Goal: Download file/media

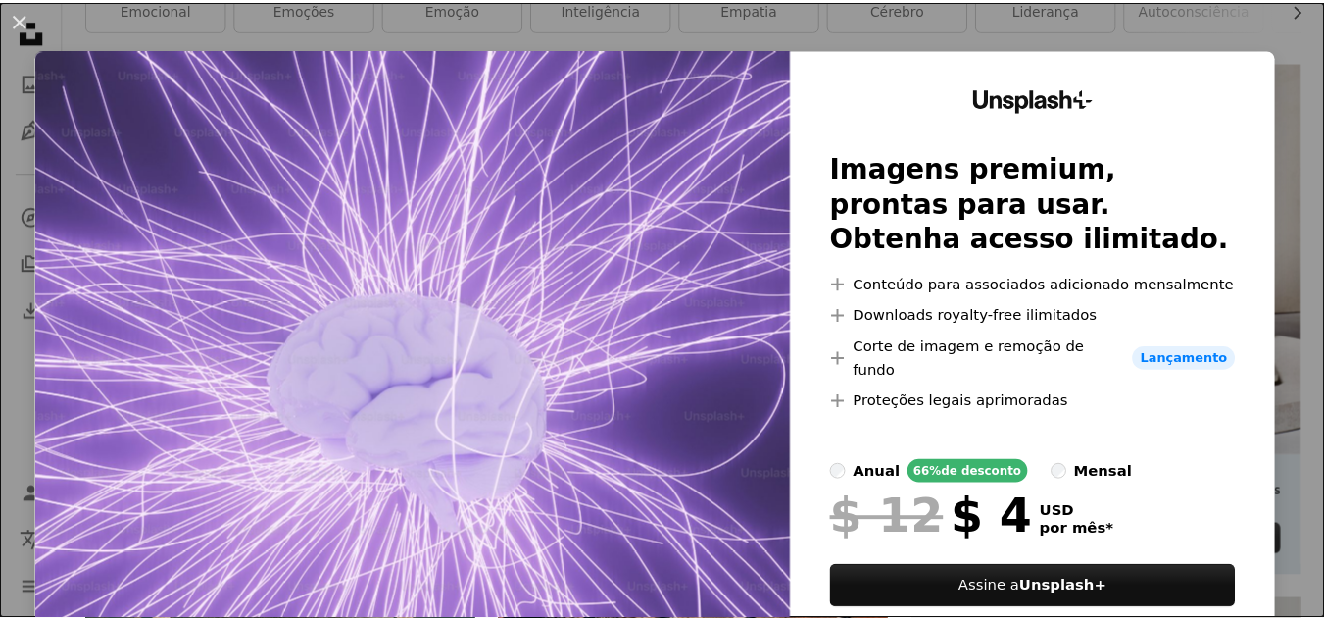
scroll to position [1, 0]
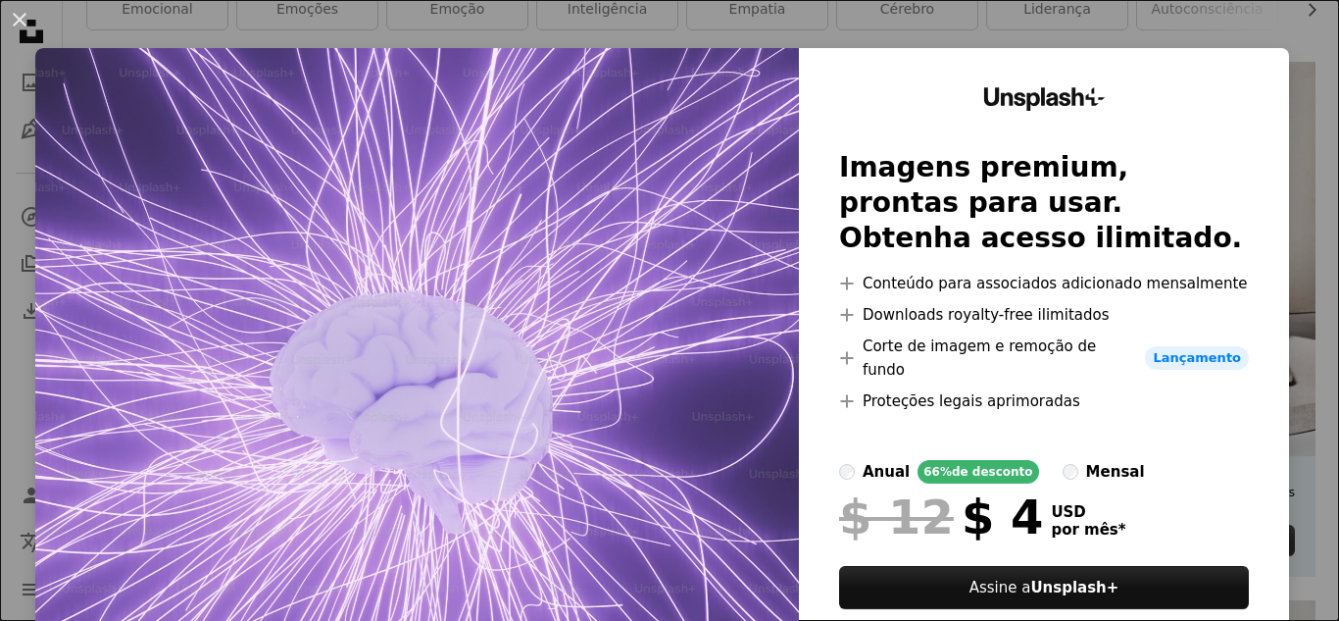
click at [1292, 129] on div "An X shape Unsplash+ Imagens premium, prontas para usar. Obtenha acesso ilimita…" at bounding box center [669, 310] width 1339 height 621
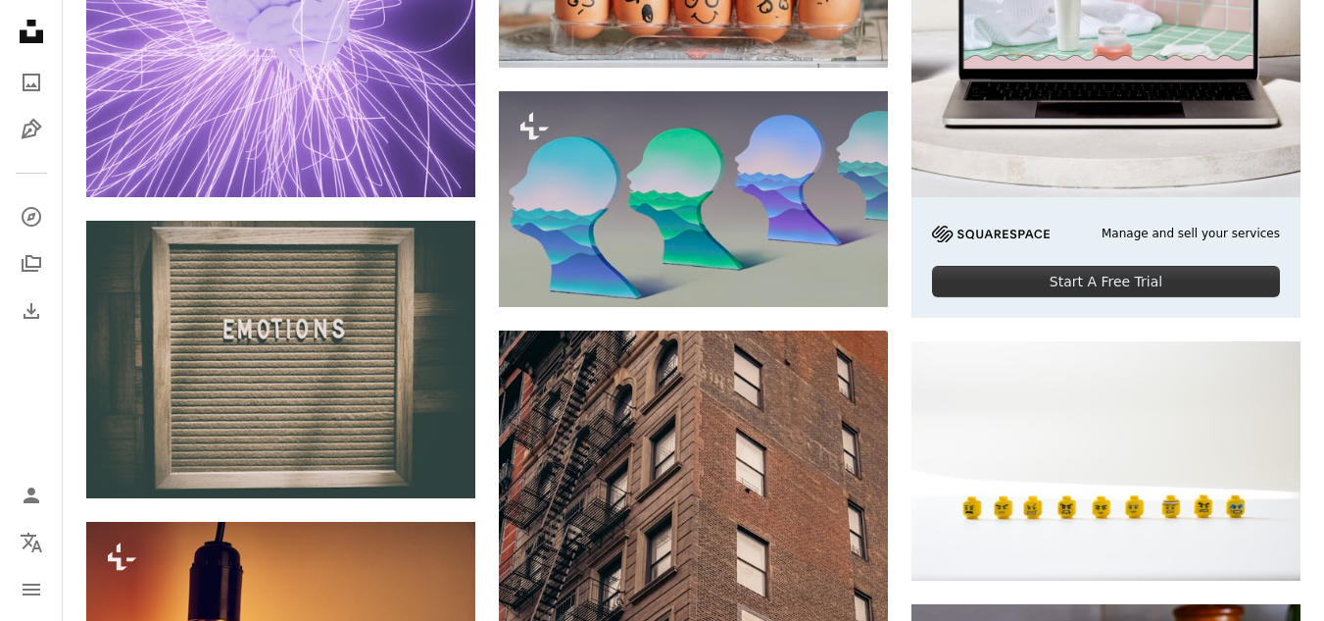
scroll to position [679, 0]
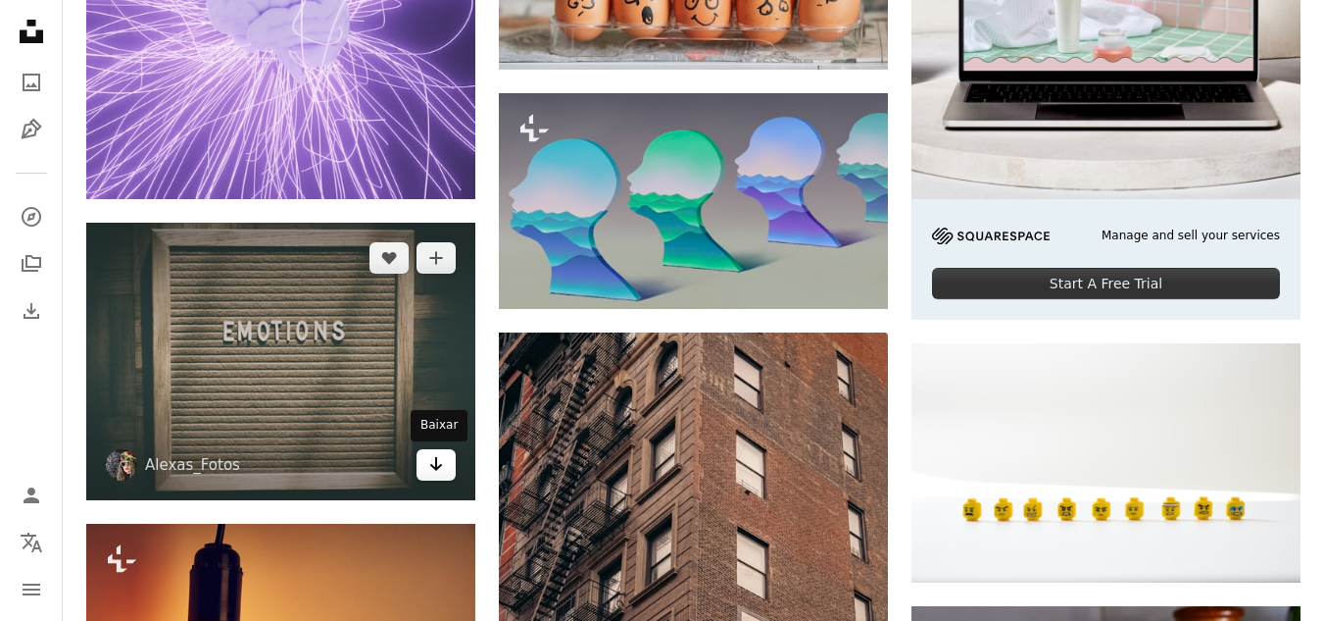
click at [428, 470] on icon "Arrow pointing down" at bounding box center [436, 464] width 16 height 24
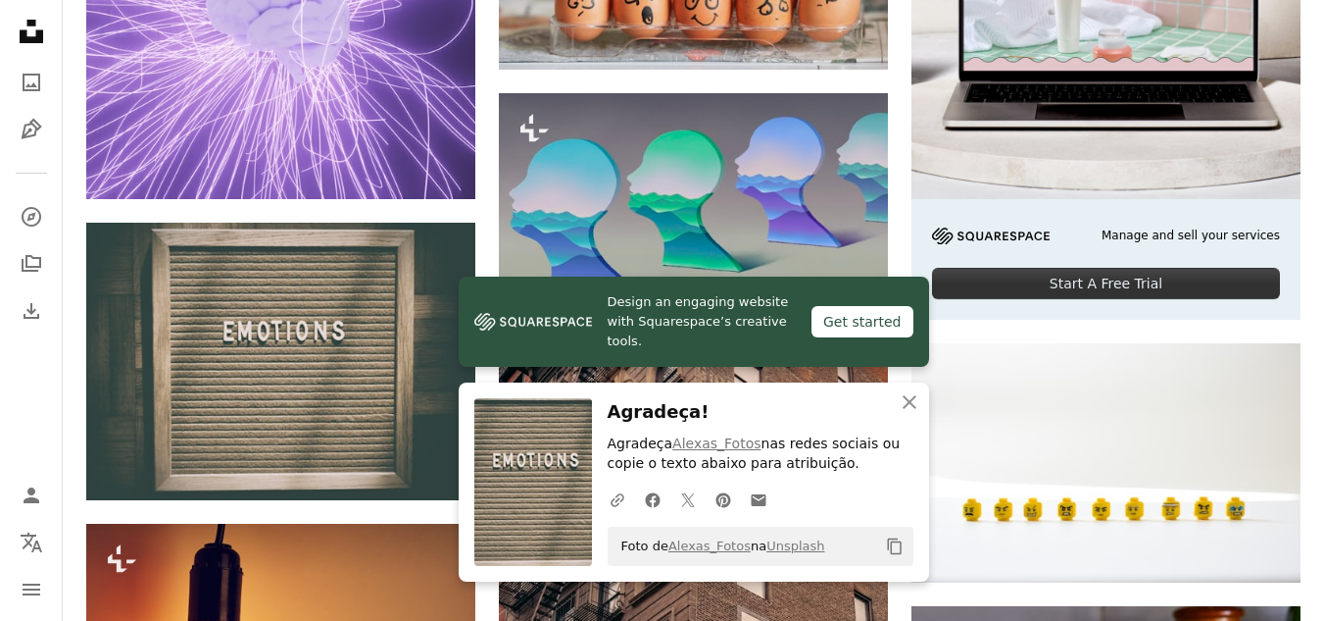
click at [911, 406] on icon "An X shape" at bounding box center [910, 402] width 24 height 24
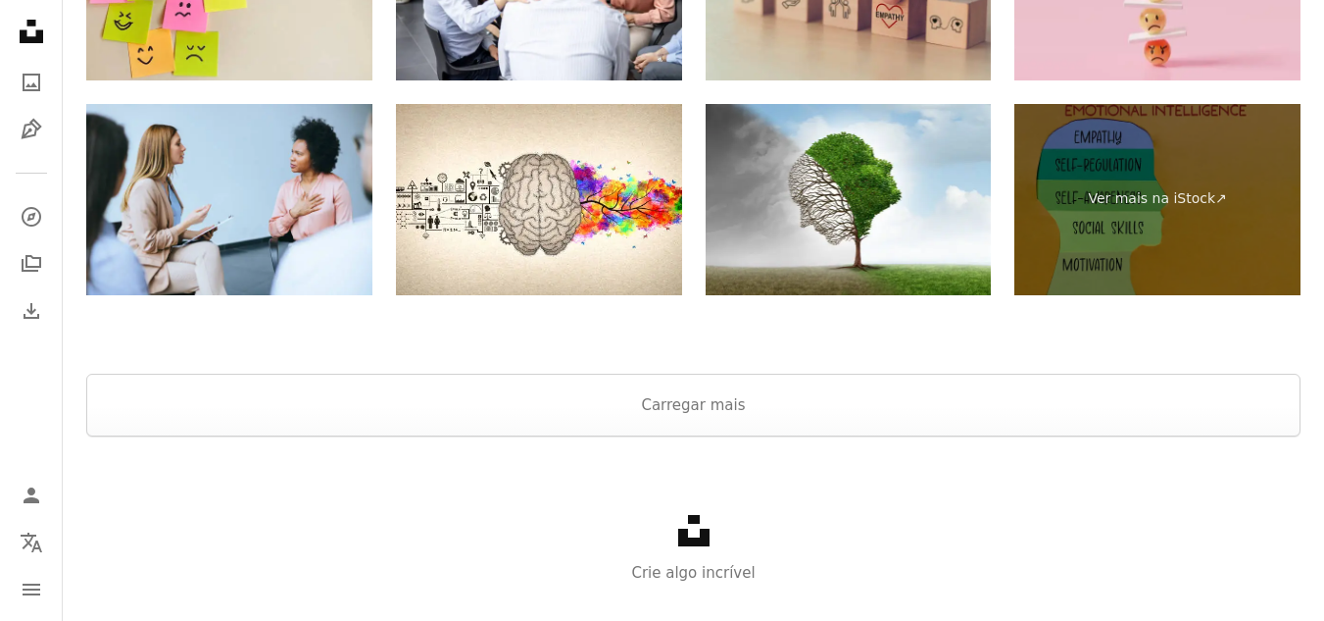
scroll to position [3636, 0]
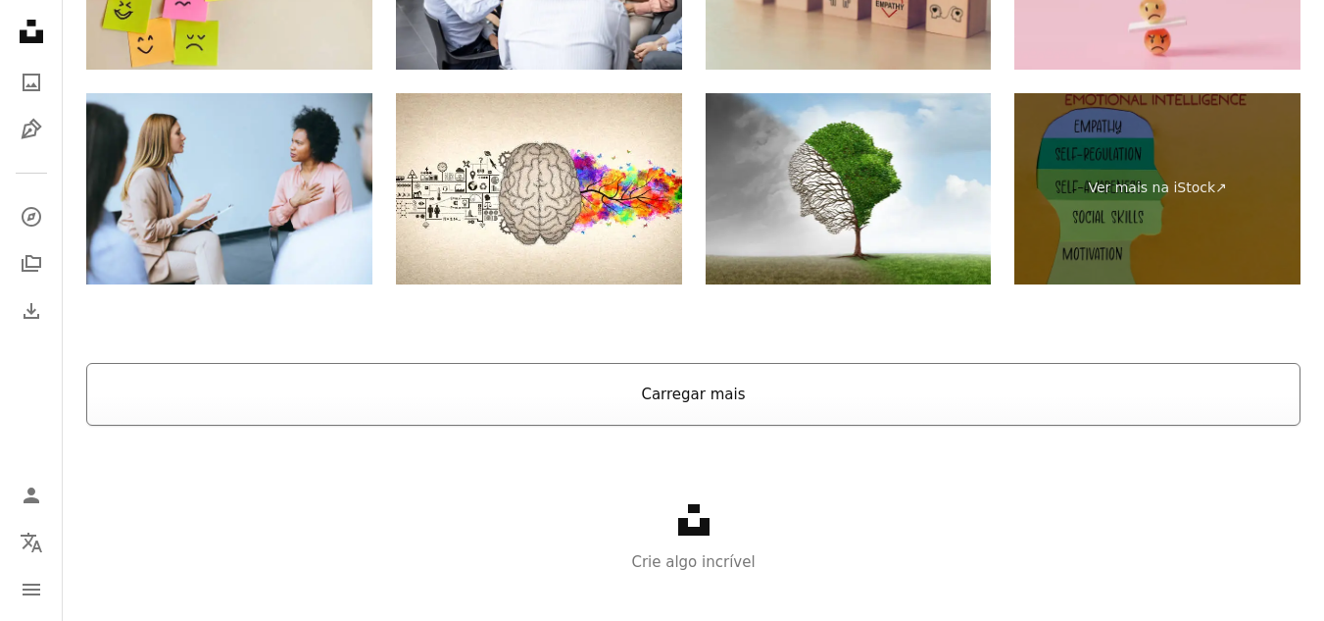
click at [708, 401] on button "Carregar mais" at bounding box center [693, 394] width 1215 height 63
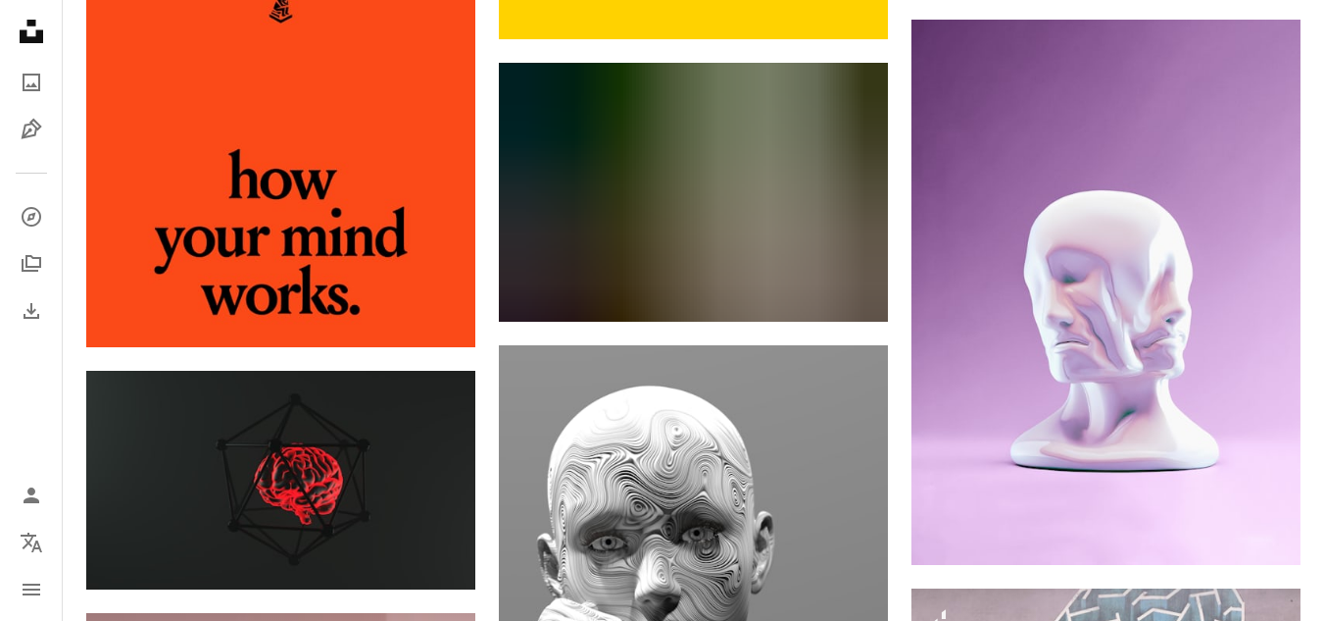
scroll to position [10391, 0]
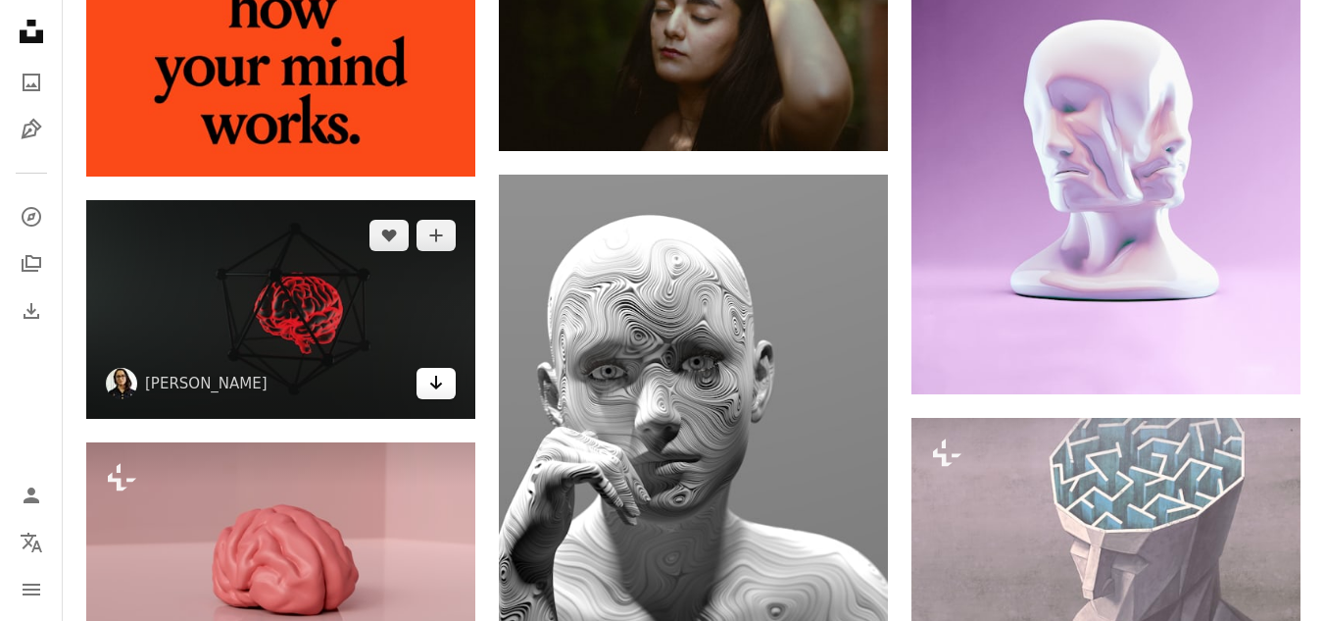
click at [438, 396] on link "Arrow pointing down" at bounding box center [436, 383] width 39 height 31
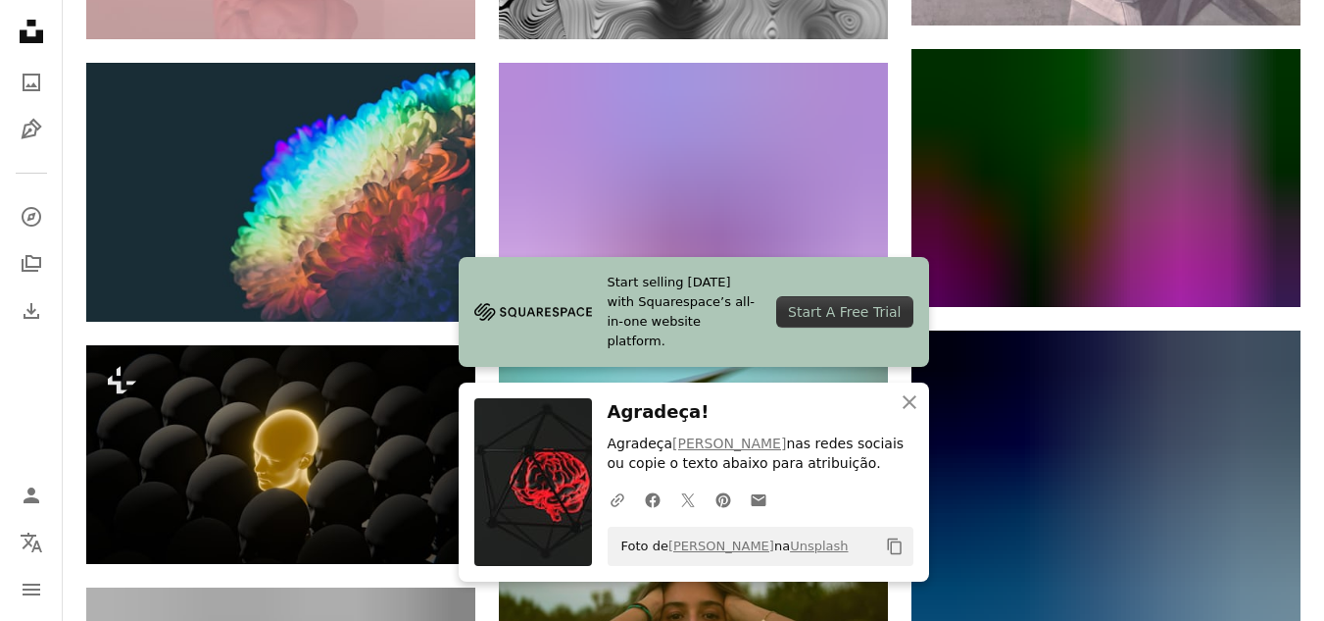
scroll to position [11021, 0]
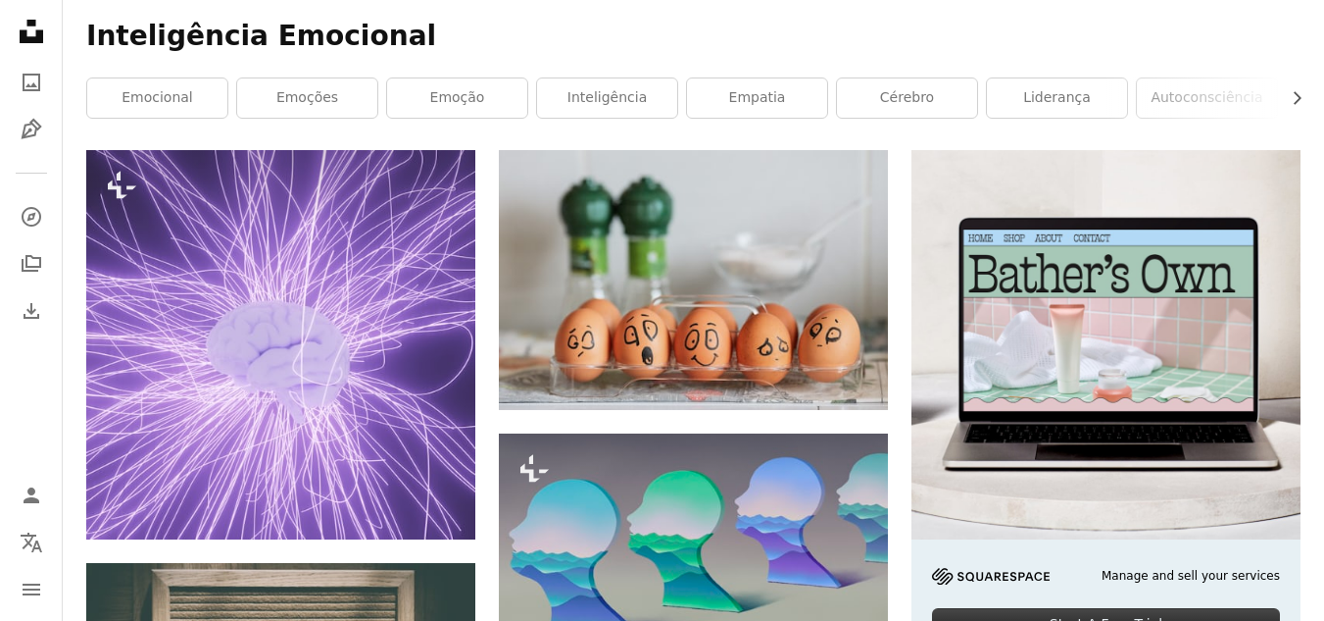
scroll to position [0, 0]
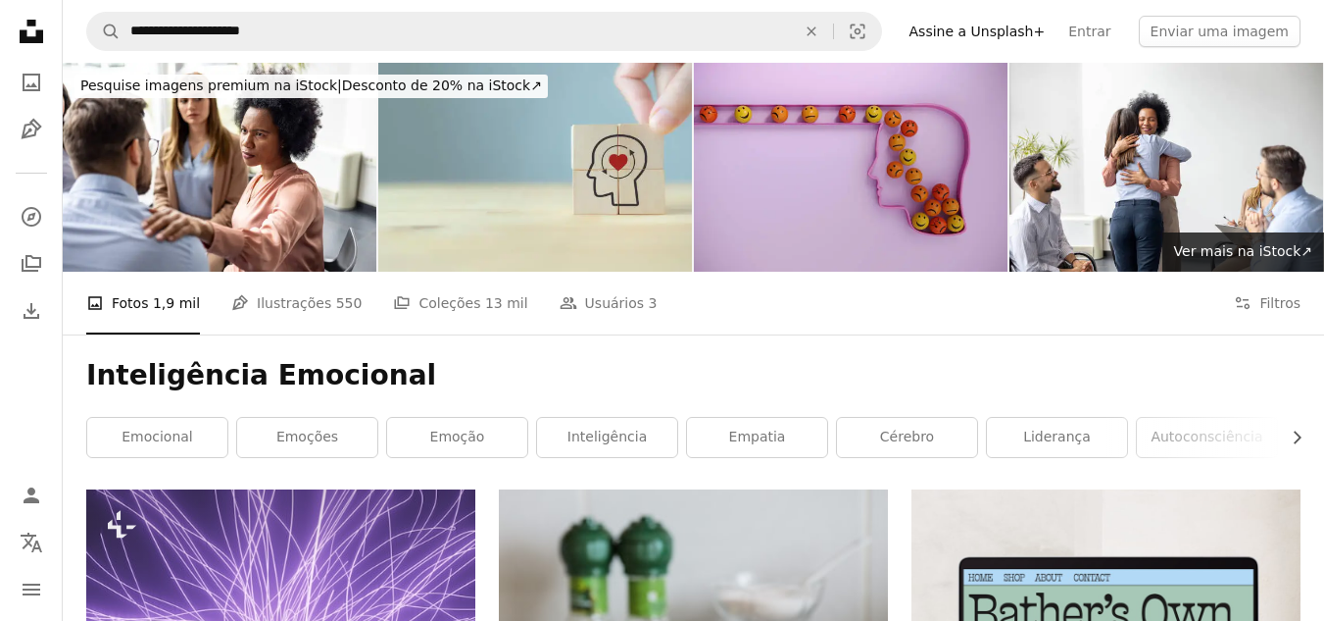
click at [450, 58] on nav "**********" at bounding box center [694, 31] width 1262 height 63
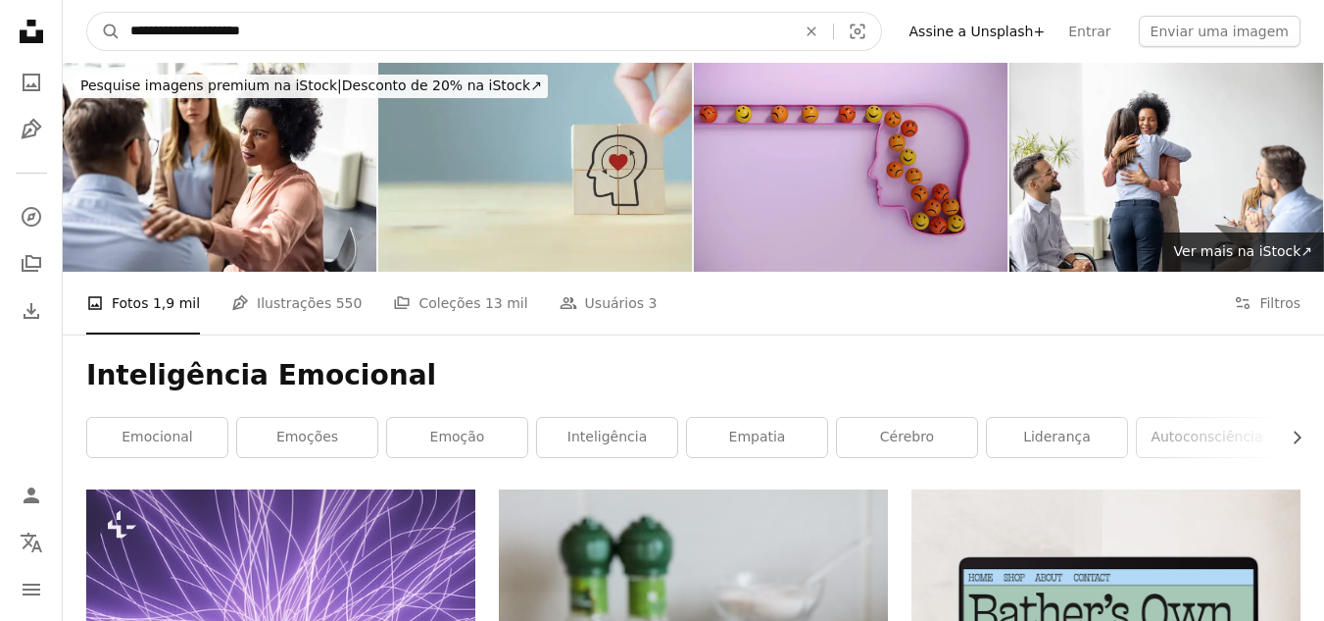
click at [399, 48] on input "**********" at bounding box center [456, 31] width 670 height 37
type input "*"
type input "**********"
click at [87, 13] on button "A magnifying glass" at bounding box center [103, 31] width 33 height 37
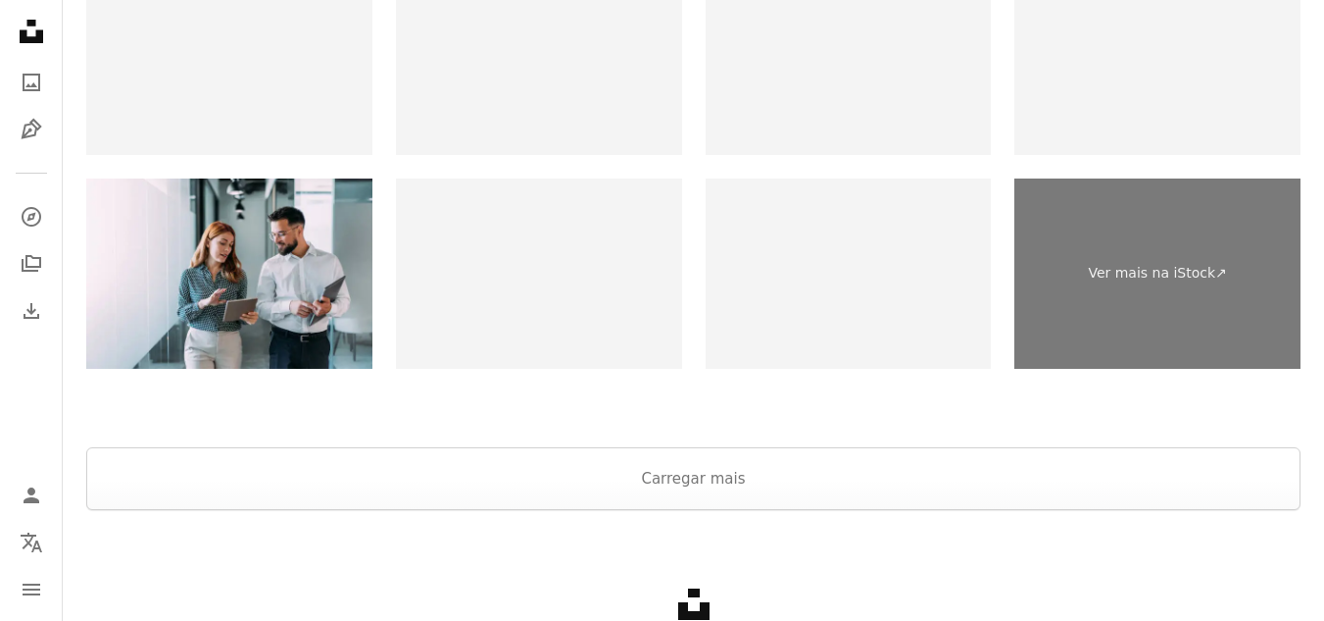
scroll to position [3772, 0]
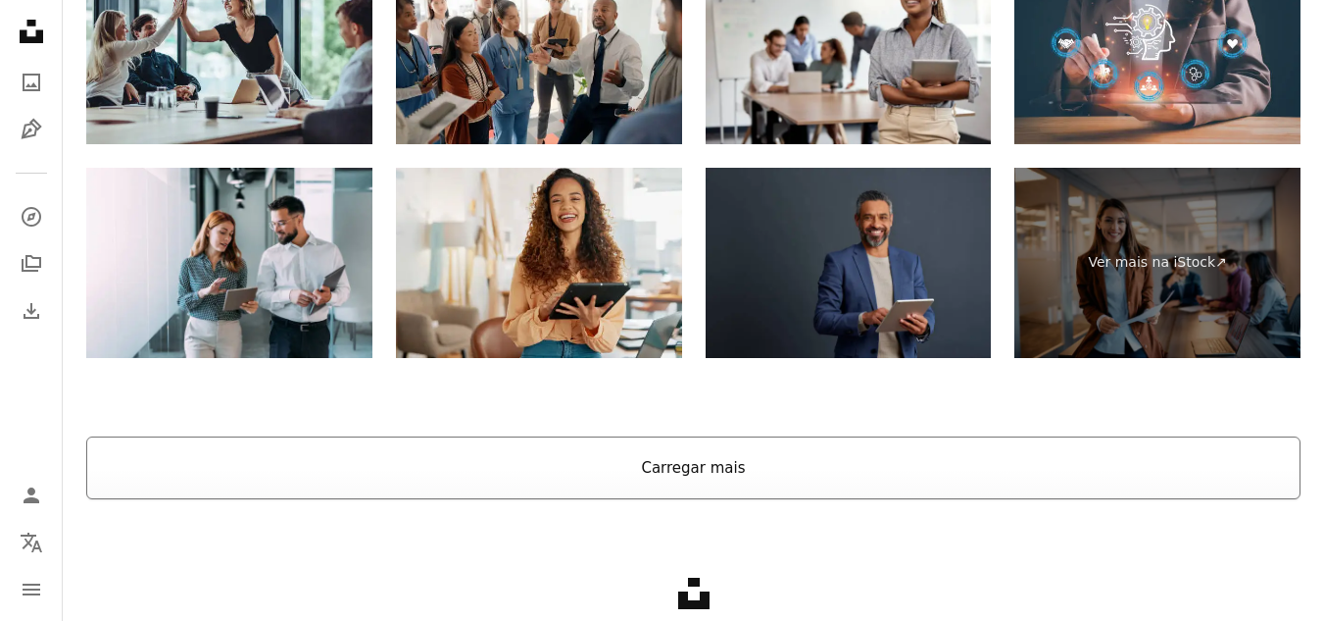
click at [673, 463] on button "Carregar mais" at bounding box center [693, 467] width 1215 height 63
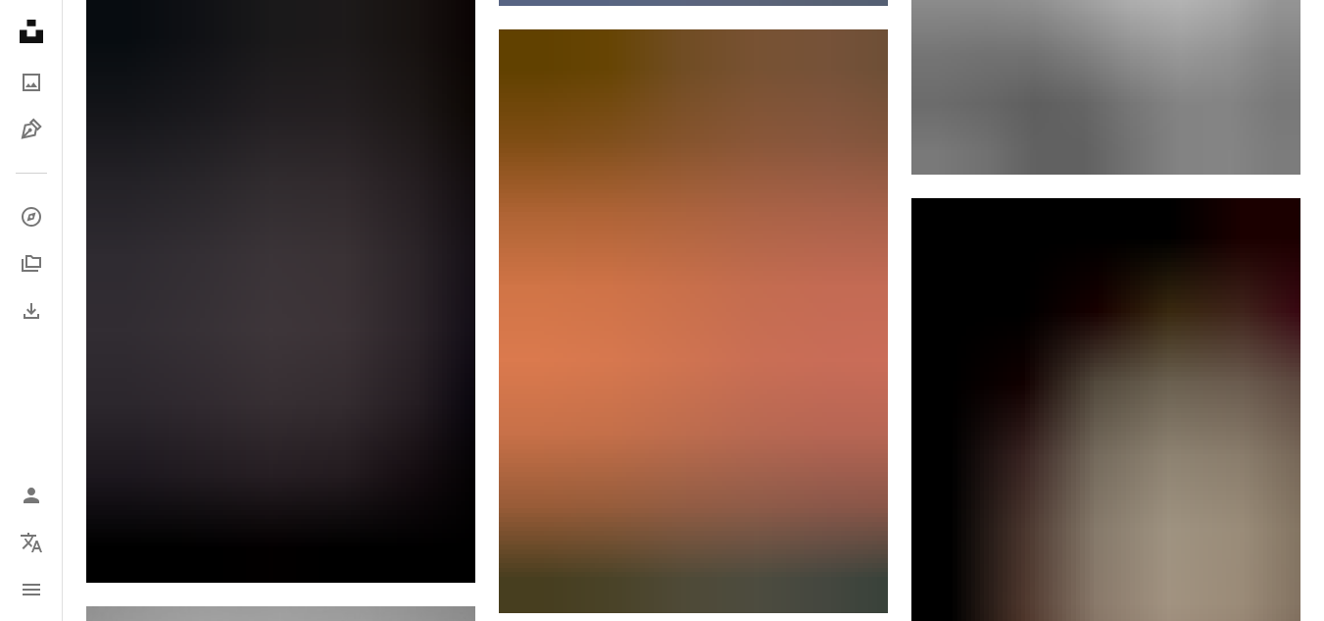
scroll to position [20354, 0]
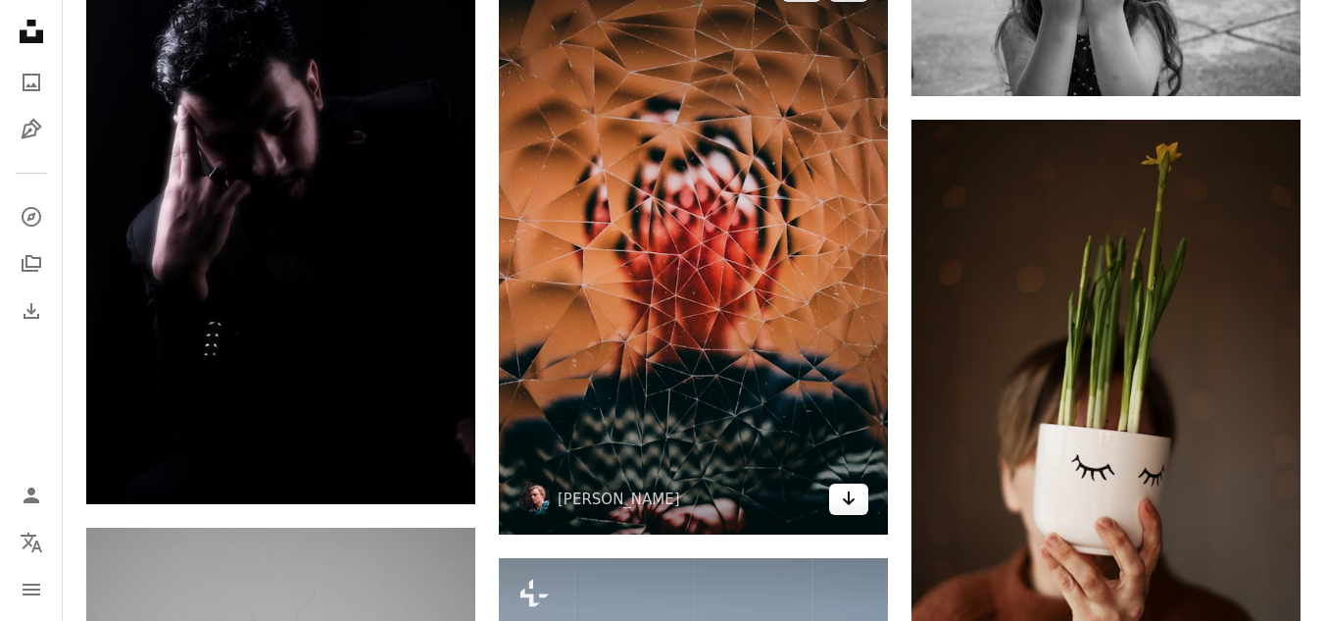
click at [859, 503] on link "Arrow pointing down" at bounding box center [848, 498] width 39 height 31
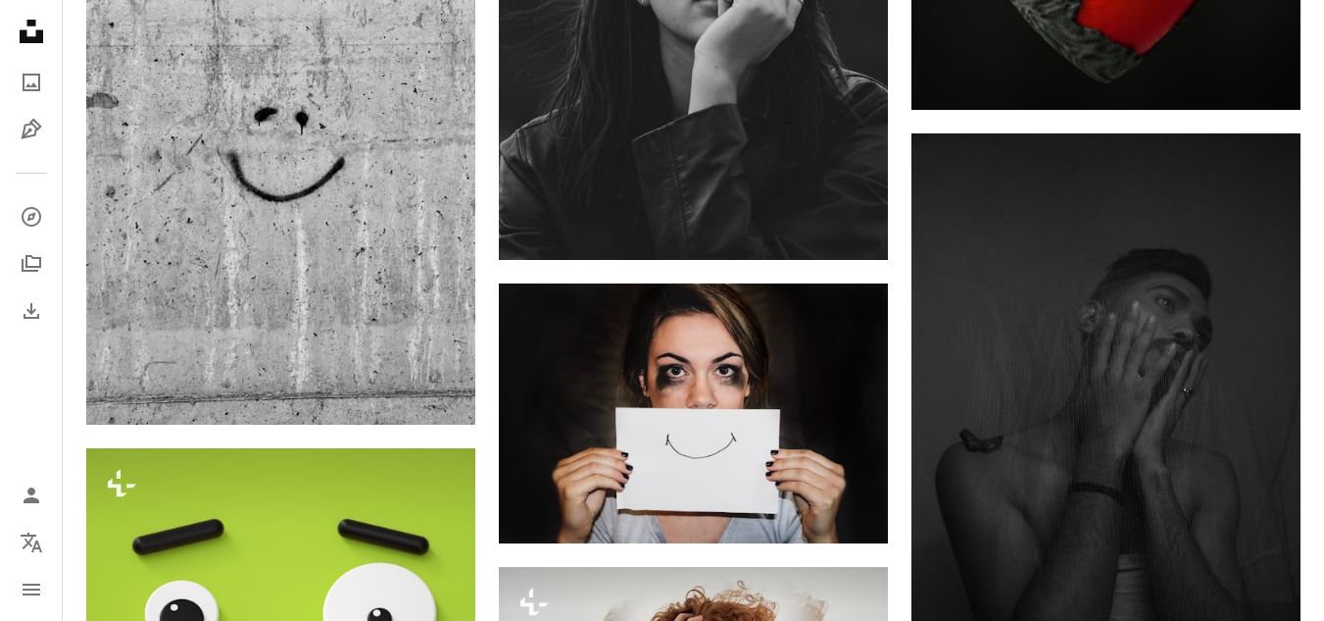
scroll to position [21523, 0]
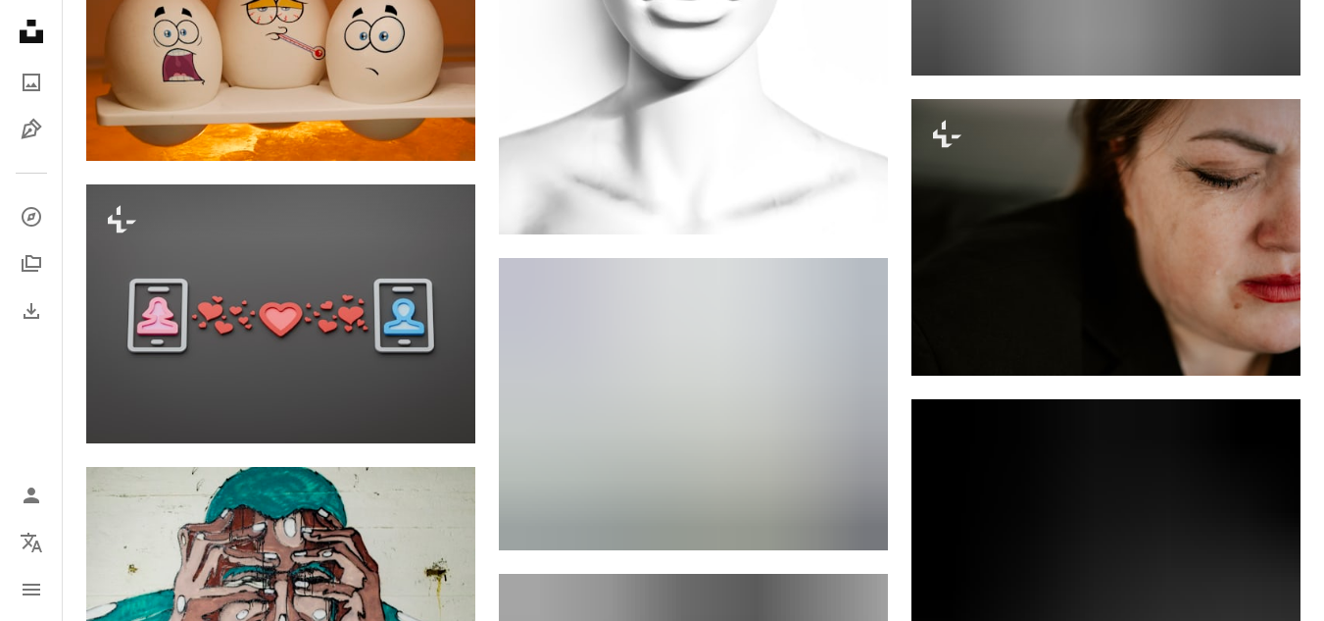
scroll to position [44754, 0]
